Goal: Use online tool/utility: Utilize a website feature to perform a specific function

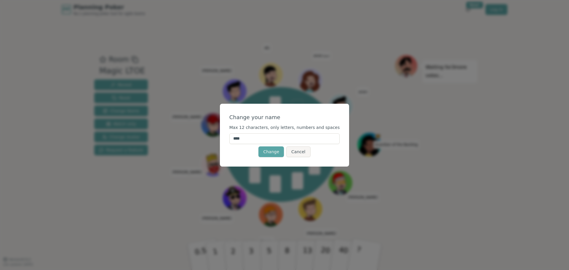
click at [271, 141] on input "****" at bounding box center [284, 138] width 111 height 11
type input "*****"
click at [302, 122] on form "Change your name Max 12 characters, only letters, numbers and spaces ***** Chan…" at bounding box center [284, 135] width 111 height 44
click at [271, 151] on button "Change" at bounding box center [270, 151] width 25 height 11
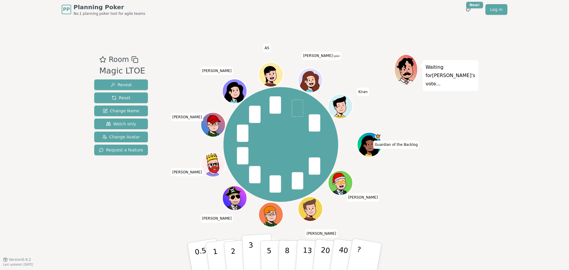
click at [253, 253] on button "3" at bounding box center [258, 256] width 32 height 46
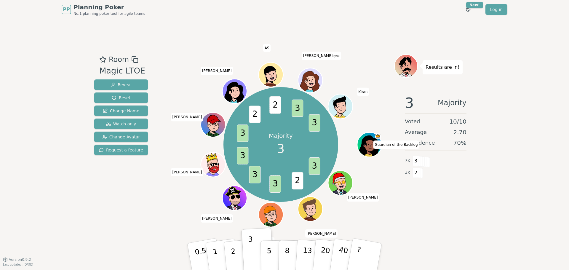
click at [312, 79] on icon at bounding box center [311, 80] width 24 height 3
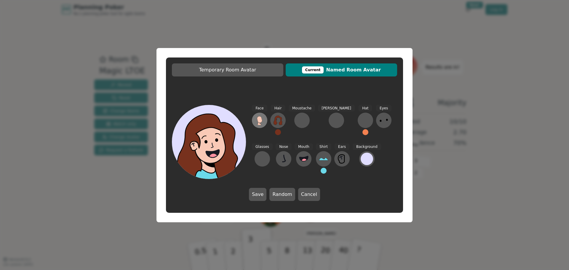
click at [257, 120] on icon at bounding box center [259, 119] width 5 height 7
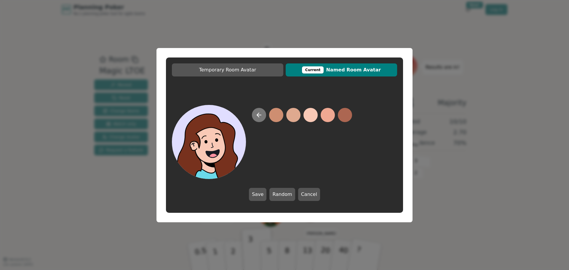
click at [262, 116] on icon at bounding box center [258, 114] width 7 height 7
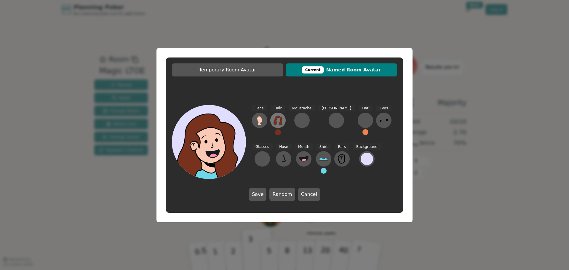
click at [276, 118] on icon at bounding box center [277, 120] width 9 height 9
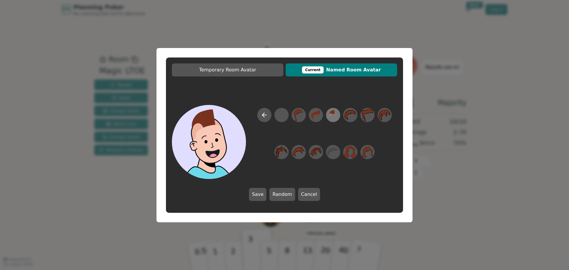
click at [329, 115] on icon at bounding box center [333, 114] width 12 height 13
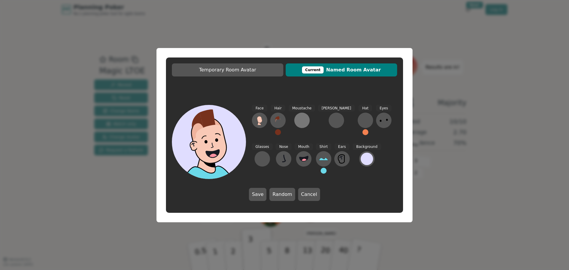
click at [300, 122] on div at bounding box center [301, 120] width 9 height 9
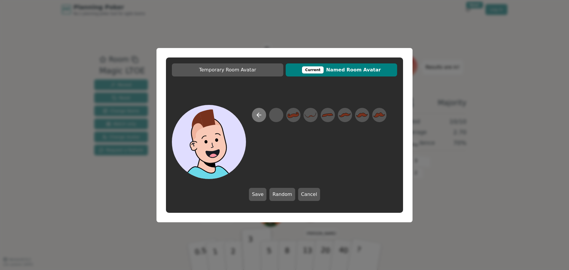
click at [260, 113] on icon at bounding box center [258, 114] width 7 height 7
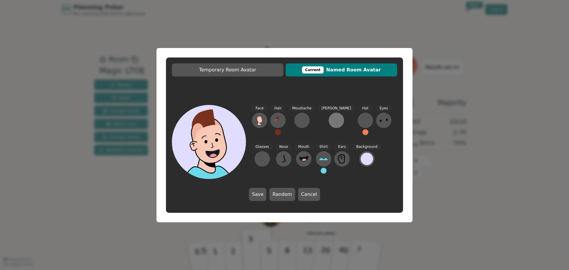
click at [332, 121] on div at bounding box center [336, 120] width 9 height 9
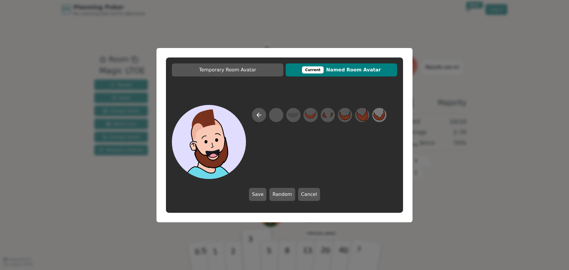
click at [380, 116] on icon at bounding box center [379, 114] width 12 height 13
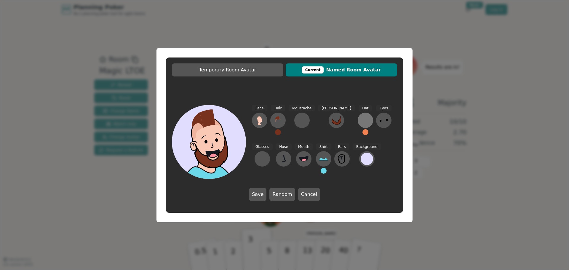
click at [361, 122] on div at bounding box center [365, 120] width 9 height 9
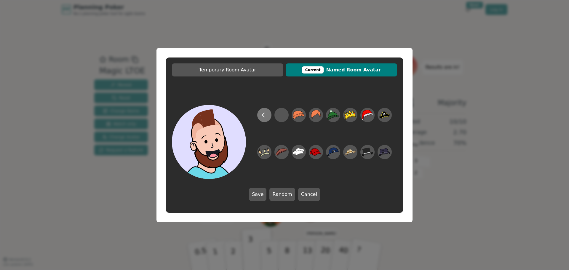
click at [264, 117] on icon at bounding box center [264, 114] width 7 height 7
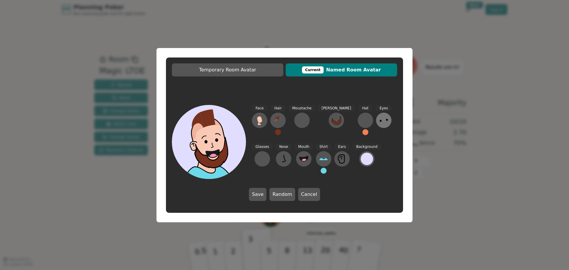
click at [379, 121] on icon at bounding box center [383, 120] width 9 height 9
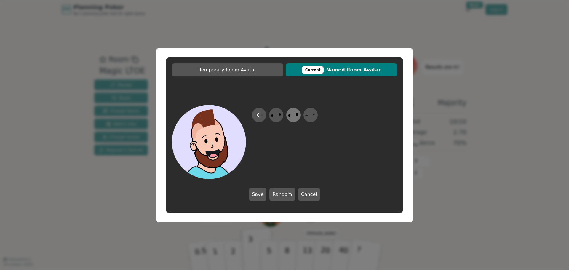
click at [297, 117] on icon at bounding box center [293, 114] width 12 height 13
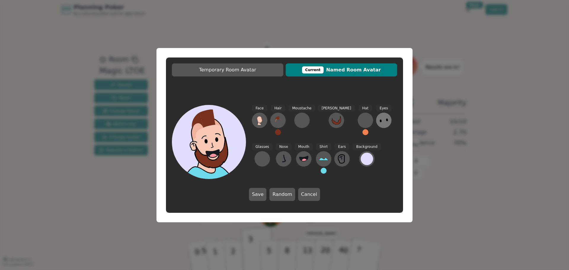
click at [379, 119] on icon at bounding box center [383, 120] width 9 height 9
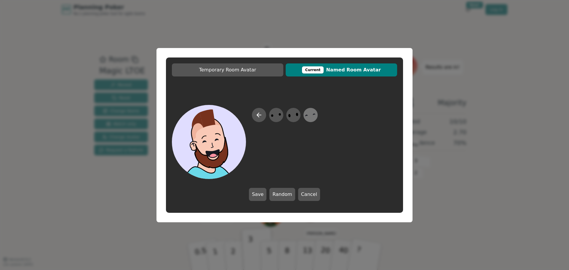
click at [309, 115] on icon at bounding box center [311, 114] width 12 height 13
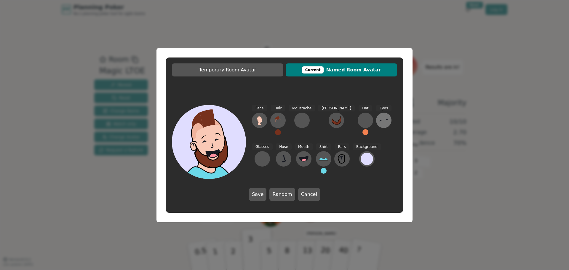
click at [379, 121] on icon at bounding box center [383, 120] width 9 height 9
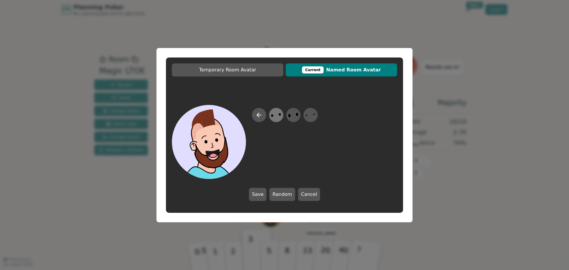
click at [271, 118] on icon at bounding box center [276, 114] width 12 height 13
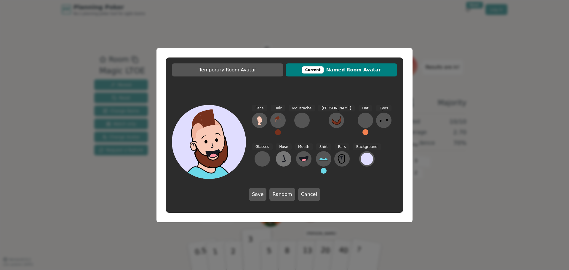
click at [279, 158] on icon at bounding box center [283, 158] width 9 height 9
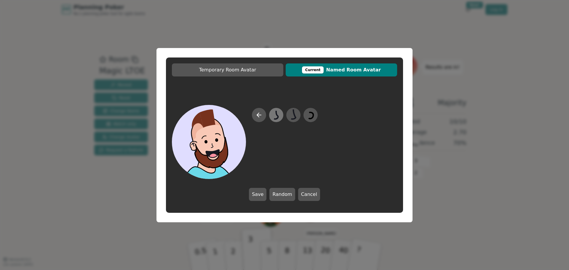
click at [279, 115] on icon at bounding box center [276, 114] width 12 height 13
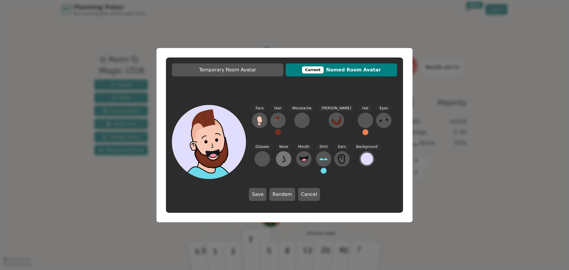
click at [279, 158] on icon at bounding box center [283, 158] width 9 height 9
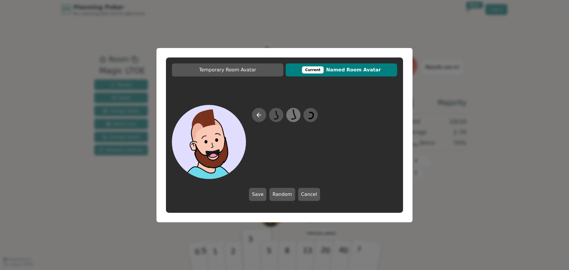
click at [293, 116] on icon at bounding box center [293, 114] width 12 height 13
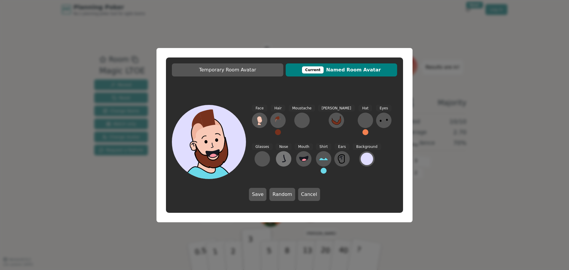
click at [279, 159] on icon at bounding box center [283, 158] width 9 height 9
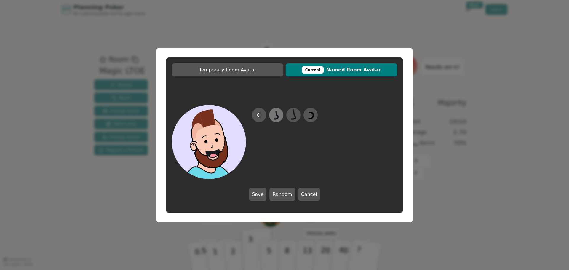
click at [280, 115] on icon at bounding box center [276, 114] width 12 height 13
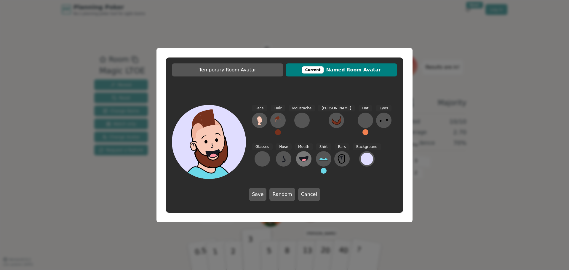
click at [299, 159] on icon at bounding box center [303, 158] width 9 height 5
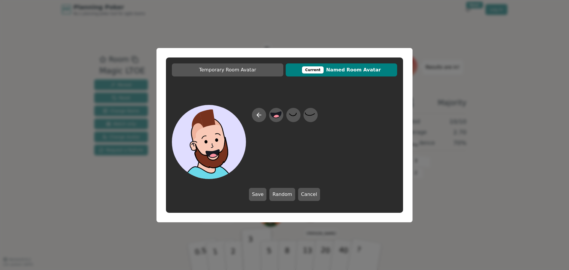
click at [283, 147] on div at bounding box center [285, 143] width 66 height 71
click at [260, 113] on icon at bounding box center [258, 114] width 7 height 7
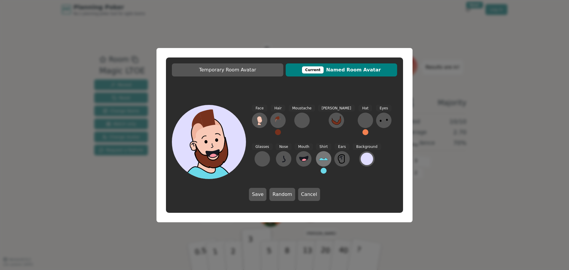
click at [319, 158] on icon at bounding box center [323, 158] width 9 height 9
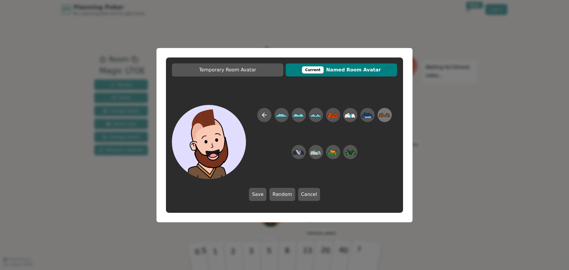
click at [381, 115] on icon at bounding box center [385, 115] width 12 height 4
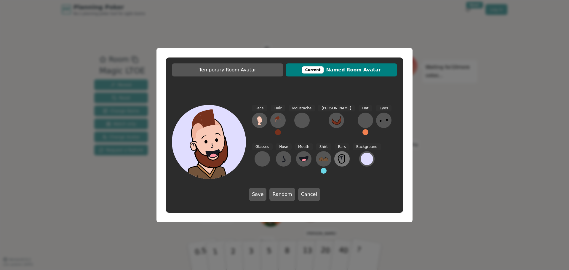
click at [334, 160] on button at bounding box center [341, 158] width 15 height 15
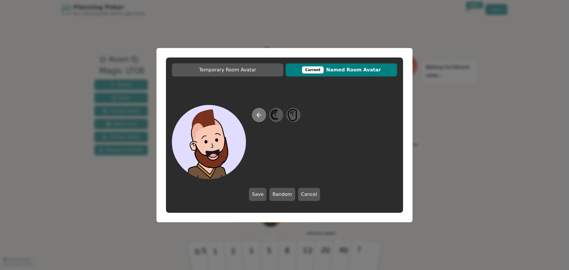
click at [257, 116] on icon at bounding box center [258, 114] width 7 height 7
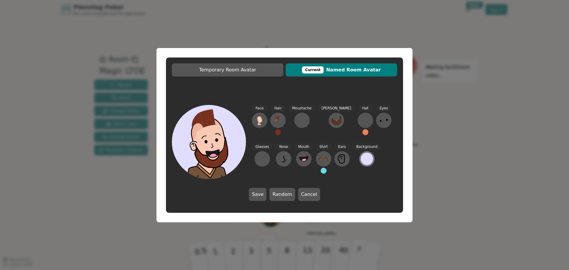
click at [361, 158] on div at bounding box center [367, 159] width 12 height 12
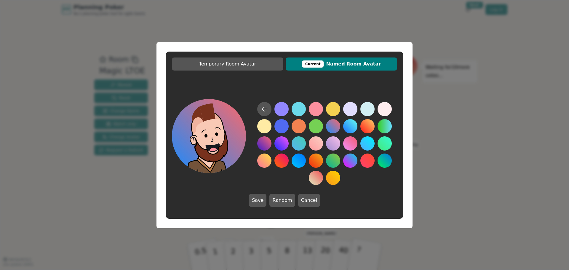
click at [336, 126] on button at bounding box center [333, 126] width 14 height 14
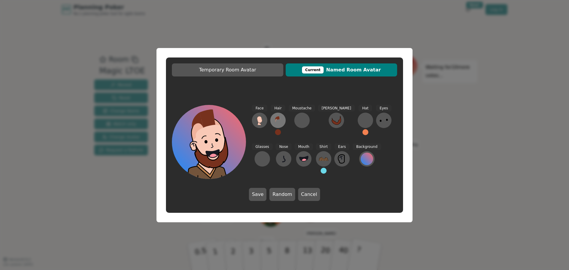
click at [279, 120] on icon at bounding box center [277, 120] width 9 height 9
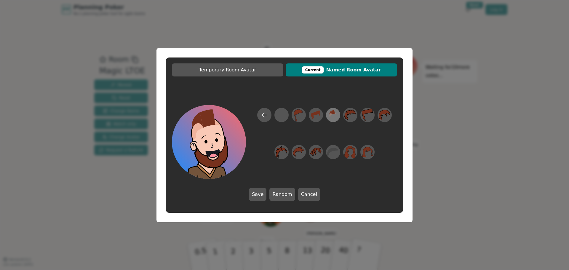
click at [330, 116] on icon at bounding box center [330, 115] width 3 height 4
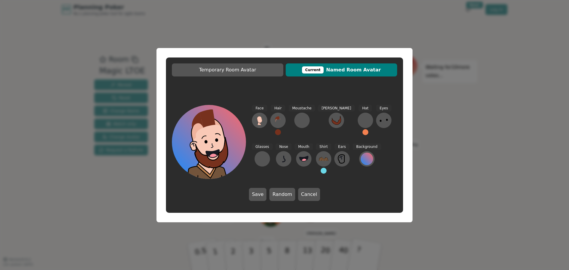
click at [277, 132] on button at bounding box center [278, 132] width 6 height 6
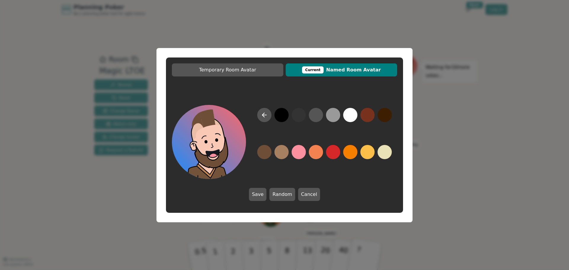
click at [266, 151] on button at bounding box center [264, 152] width 14 height 14
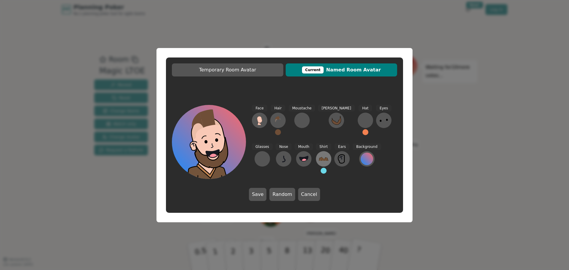
click at [316, 154] on button at bounding box center [323, 158] width 15 height 15
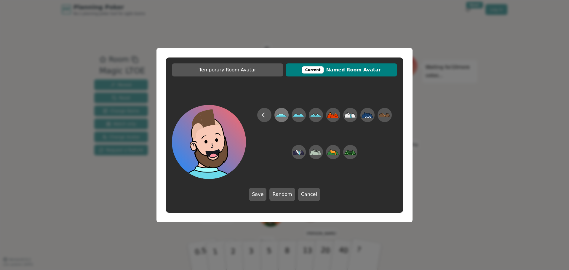
click at [279, 113] on icon at bounding box center [282, 114] width 12 height 13
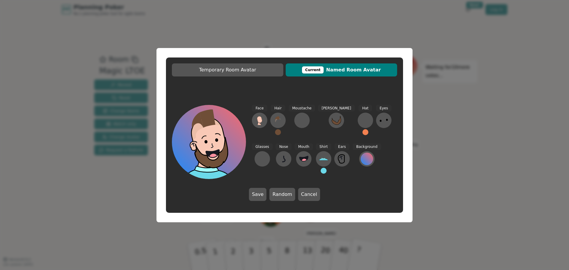
click at [321, 170] on button at bounding box center [324, 171] width 6 height 6
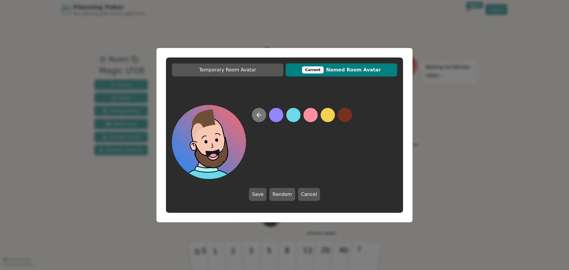
click at [257, 116] on icon at bounding box center [258, 114] width 7 height 7
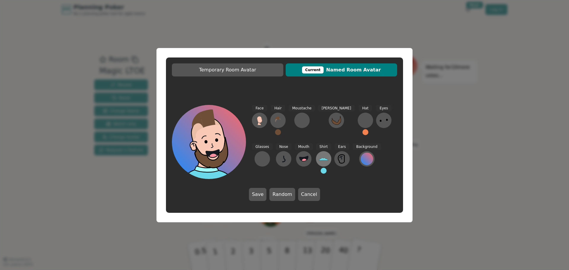
click at [319, 158] on icon at bounding box center [323, 158] width 9 height 9
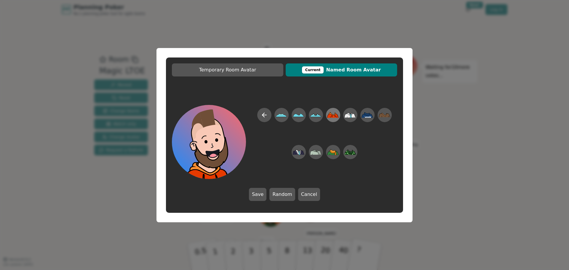
click at [334, 114] on icon at bounding box center [333, 114] width 12 height 13
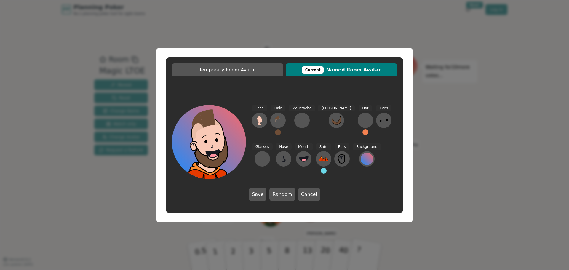
click at [321, 172] on button at bounding box center [324, 171] width 6 height 6
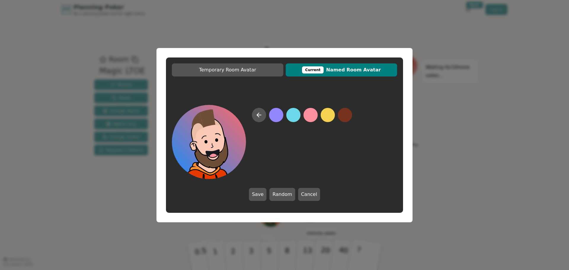
click at [308, 114] on button at bounding box center [310, 115] width 14 height 14
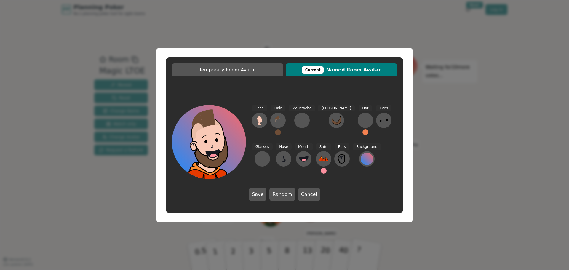
click at [321, 171] on button at bounding box center [324, 171] width 6 height 6
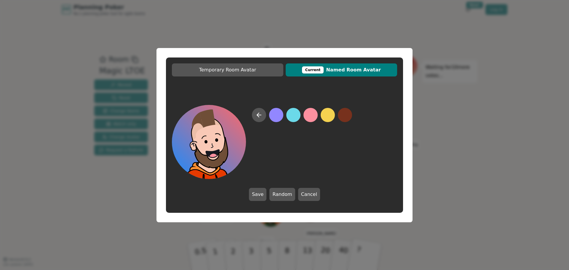
click at [343, 118] on button at bounding box center [345, 115] width 14 height 14
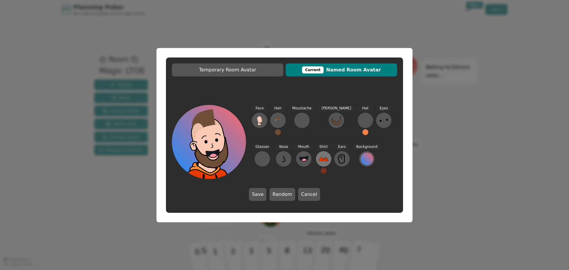
click at [319, 161] on icon at bounding box center [323, 159] width 9 height 4
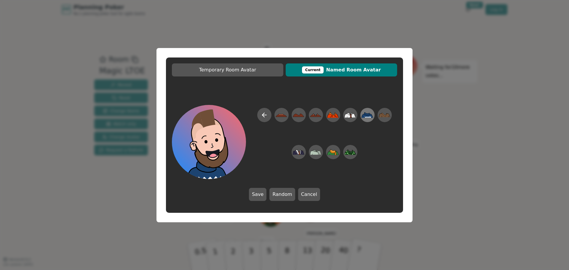
click at [365, 116] on icon at bounding box center [367, 115] width 12 height 6
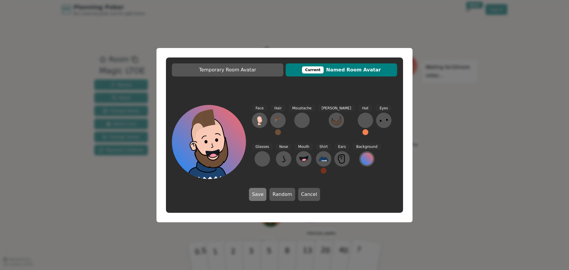
click at [262, 192] on button "Save" at bounding box center [257, 194] width 17 height 13
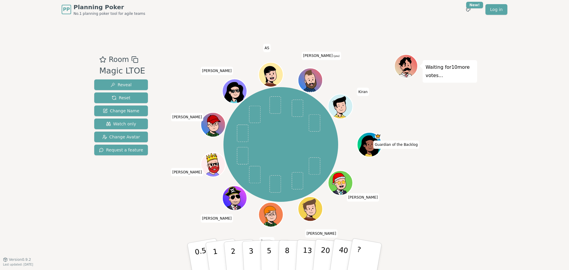
click at [308, 79] on icon at bounding box center [311, 84] width 24 height 10
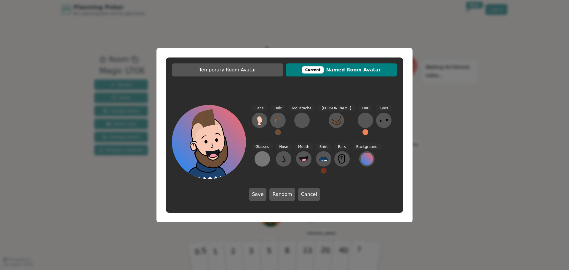
click at [267, 154] on div at bounding box center [261, 158] width 9 height 9
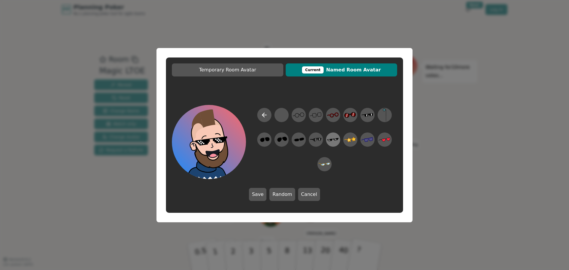
click at [333, 138] on icon at bounding box center [333, 139] width 12 height 13
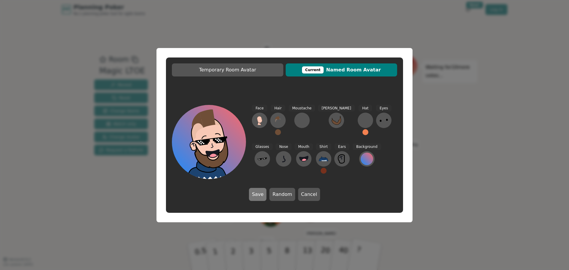
click at [260, 190] on button "Save" at bounding box center [257, 194] width 17 height 13
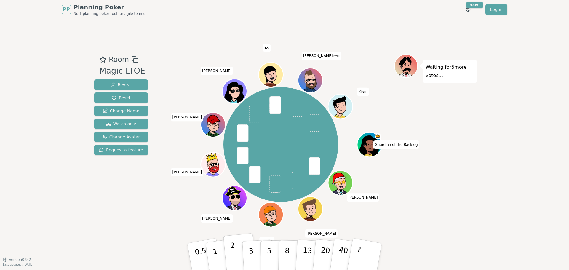
click at [231, 255] on button "2" at bounding box center [240, 256] width 34 height 47
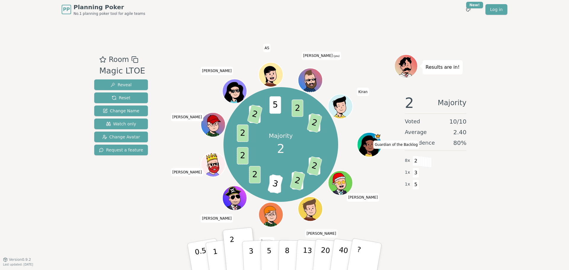
click at [509, 78] on div "PP Planning Poker No.1 planning poker tool for agile teams Toggle theme New! Lo…" at bounding box center [284, 135] width 569 height 270
click at [338, 248] on button "40" at bounding box center [346, 257] width 35 height 48
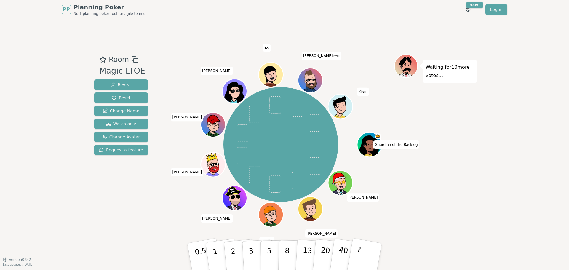
click at [311, 81] on icon at bounding box center [311, 79] width 24 height 3
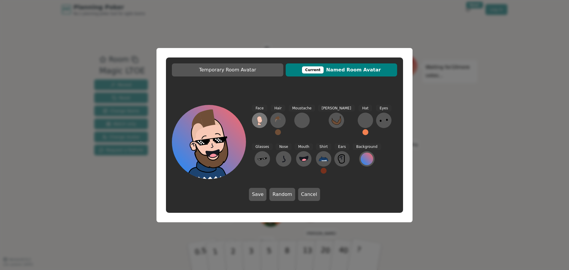
click at [257, 120] on icon at bounding box center [259, 120] width 9 height 9
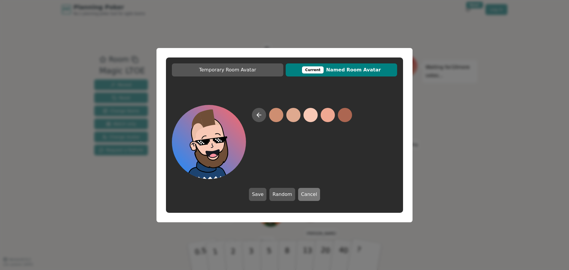
click at [315, 191] on button "Cancel" at bounding box center [309, 194] width 22 height 13
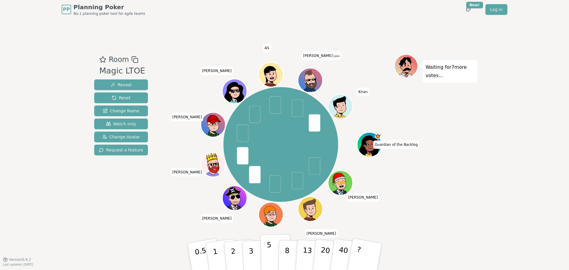
click at [270, 251] on button "5" at bounding box center [275, 256] width 31 height 45
click at [238, 254] on button "2" at bounding box center [240, 256] width 34 height 47
